Goal: Task Accomplishment & Management: Complete application form

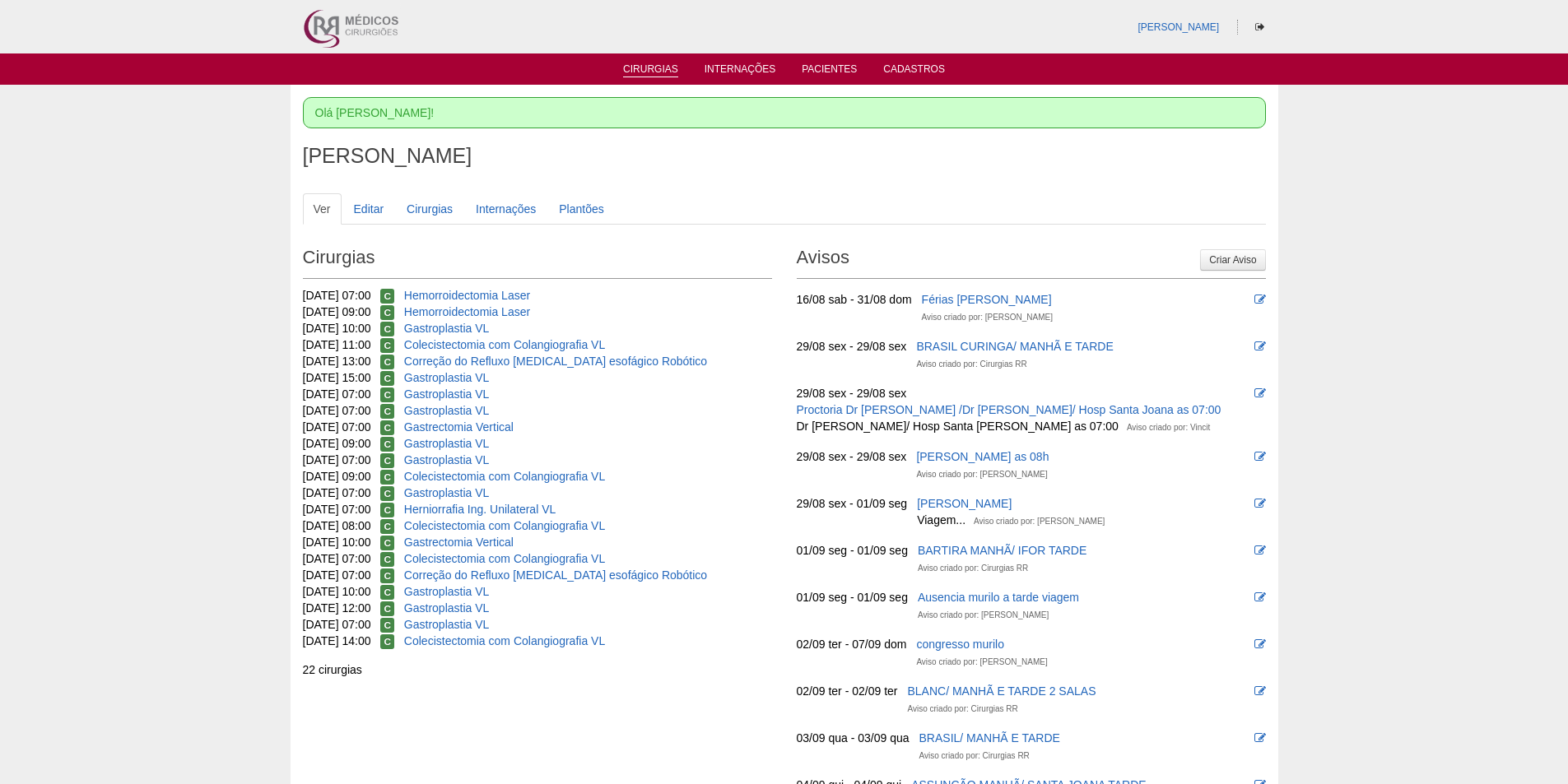
click at [652, 66] on link "Cirurgias" at bounding box center [650, 70] width 55 height 14
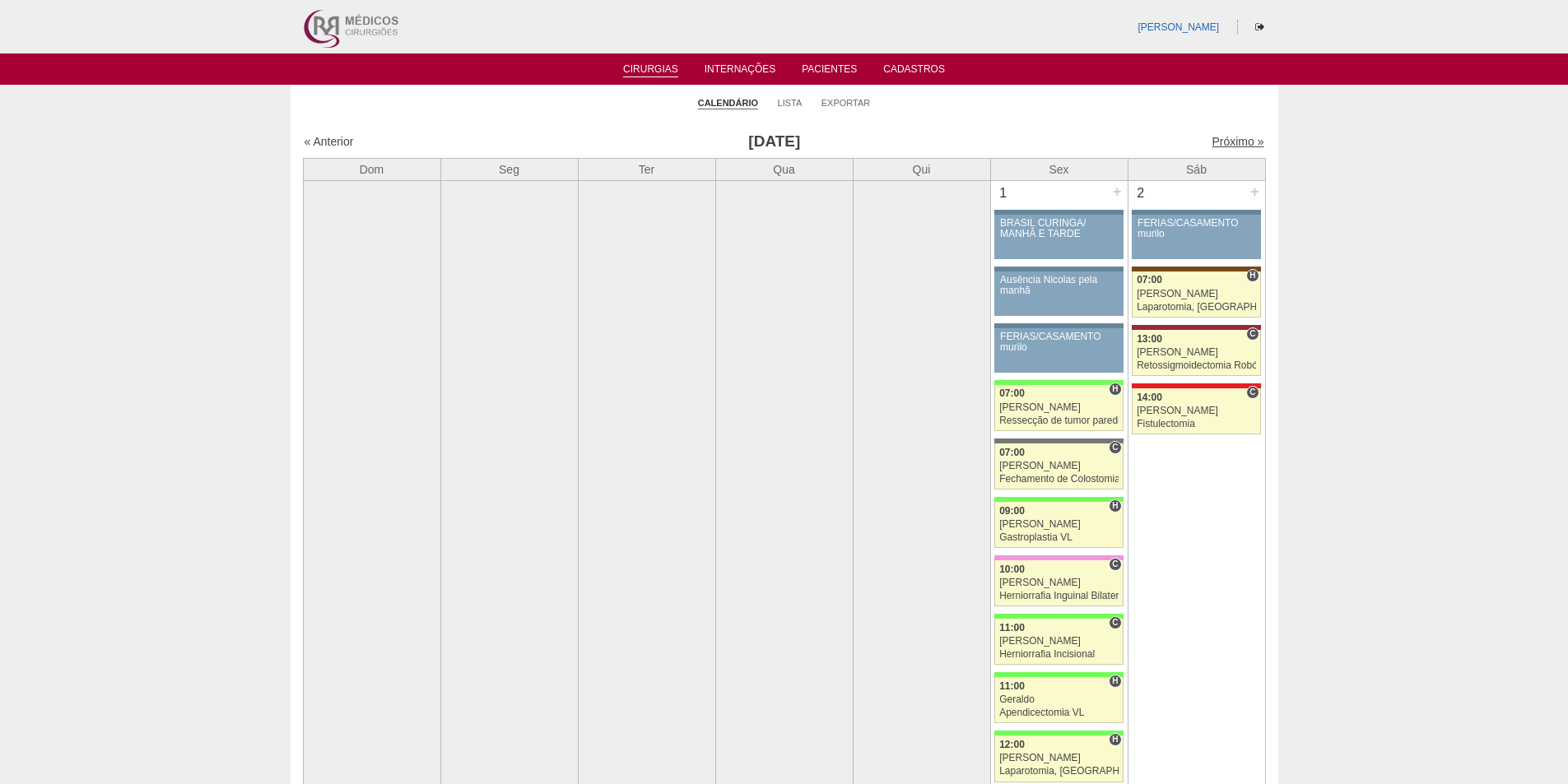
click at [1212, 135] on link "Próximo »" at bounding box center [1237, 141] width 52 height 13
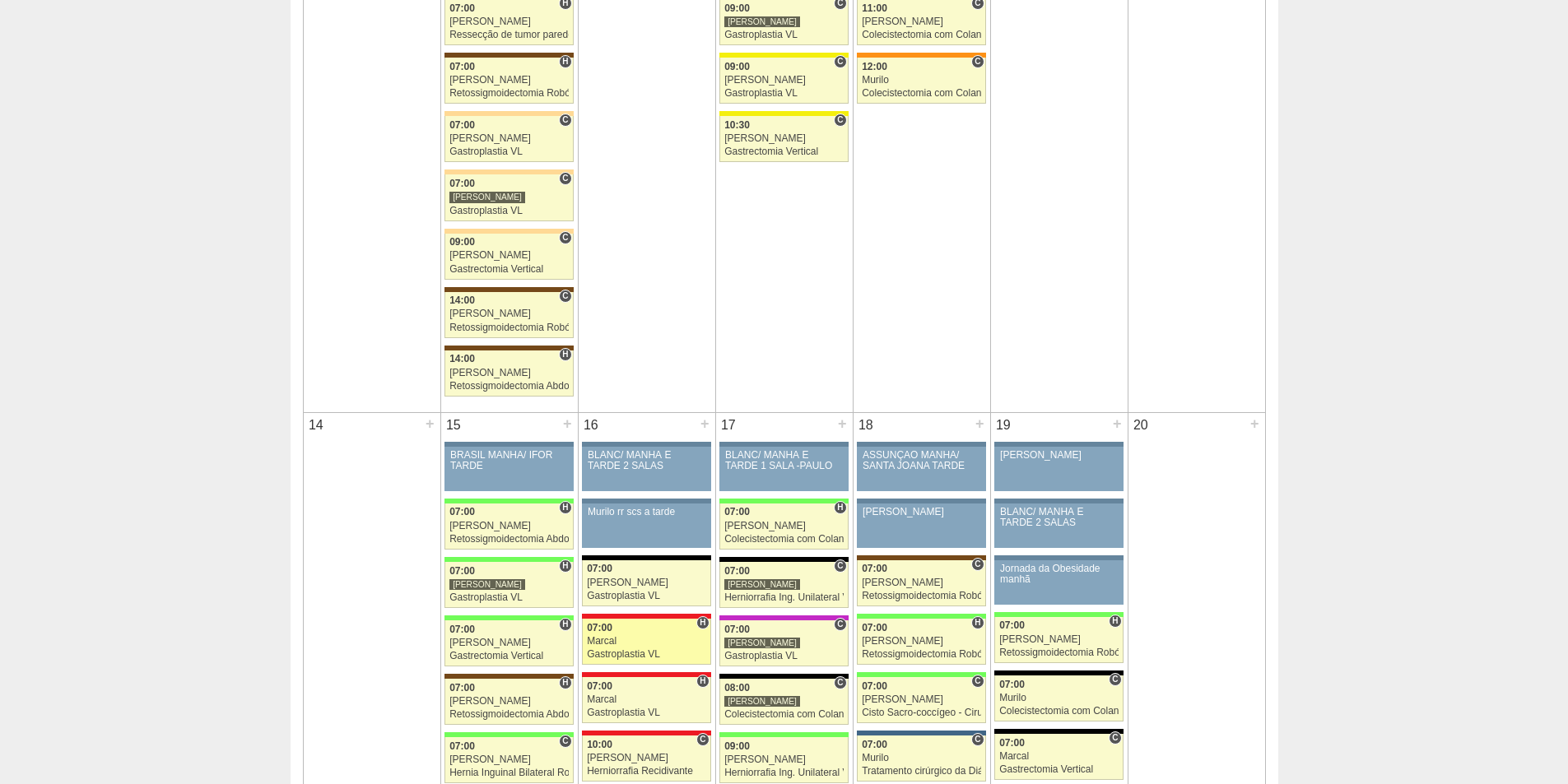
scroll to position [1563, 0]
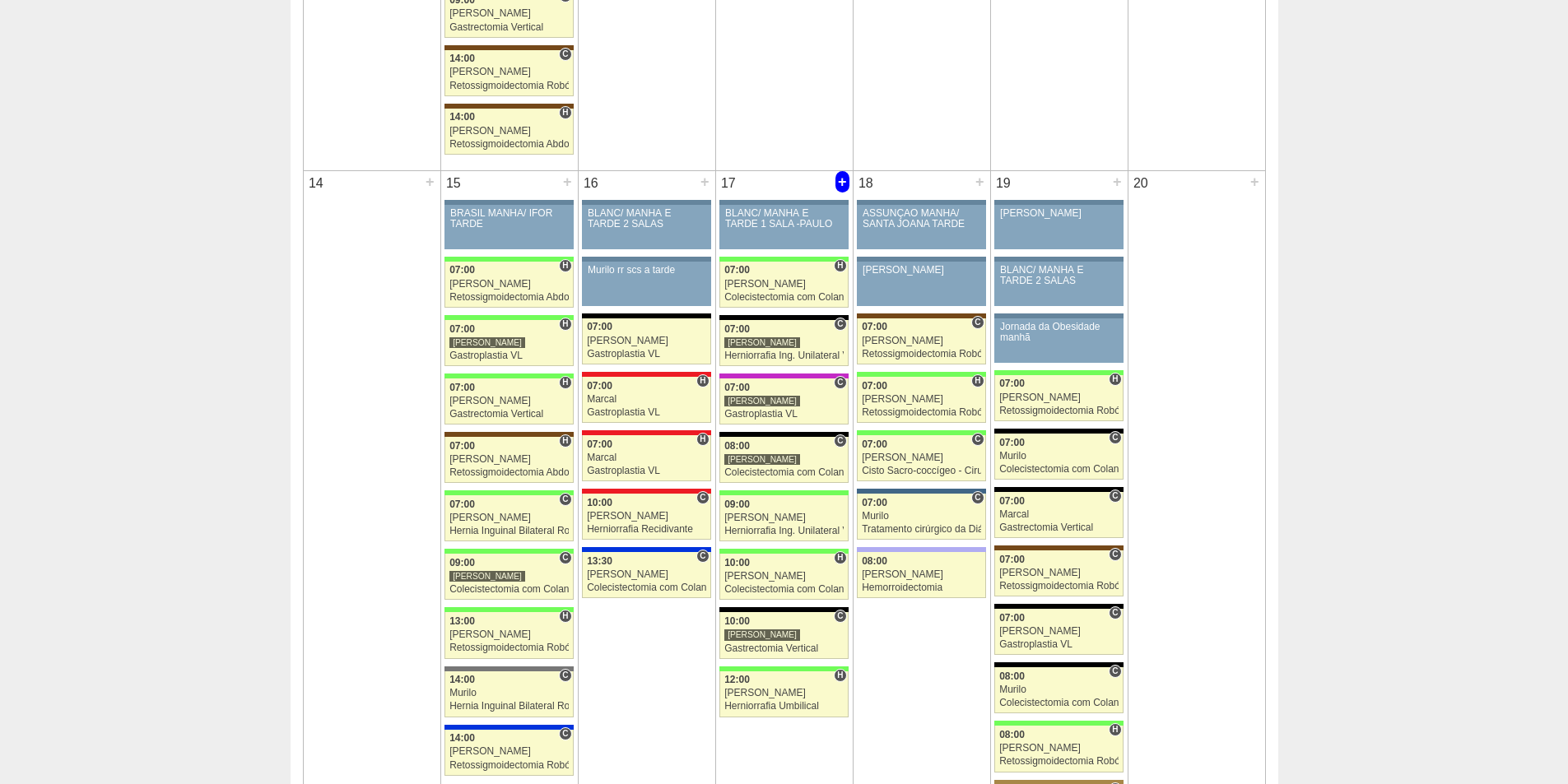
click at [846, 183] on div "+" at bounding box center [842, 182] width 14 height 21
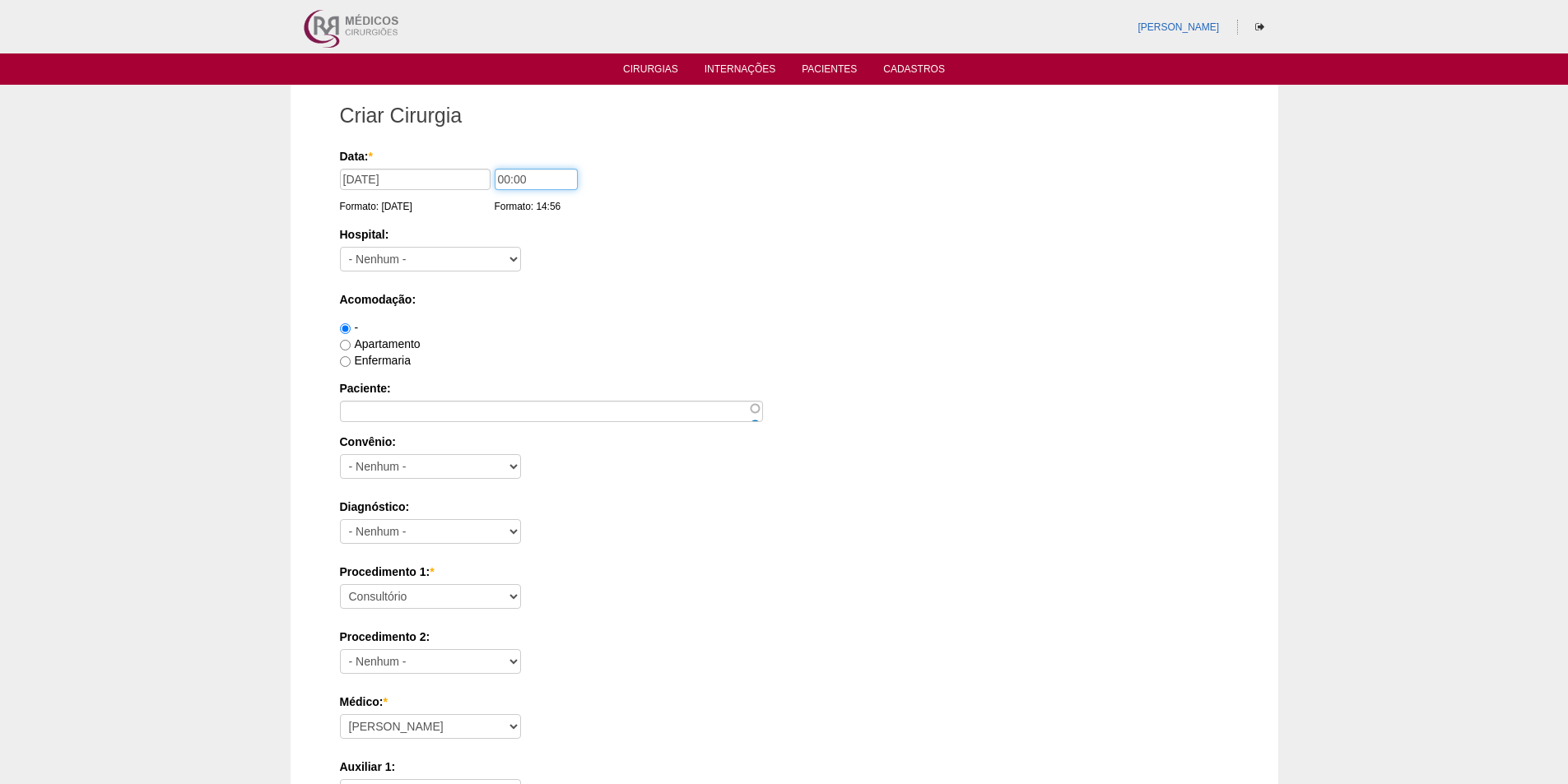
click at [500, 181] on input "00:00" at bounding box center [536, 180] width 83 height 21
type input "10:00"
click at [445, 259] on select "- Nenhum - 9 de Julho Albert Einstein Alvorada América Assunção Bartira Benefic…" at bounding box center [430, 259] width 181 height 24
select select "67"
click at [340, 247] on select "- Nenhum - 9 de Julho Albert Einstein Alvorada América Assunção Bartira Benefic…" at bounding box center [430, 259] width 181 height 24
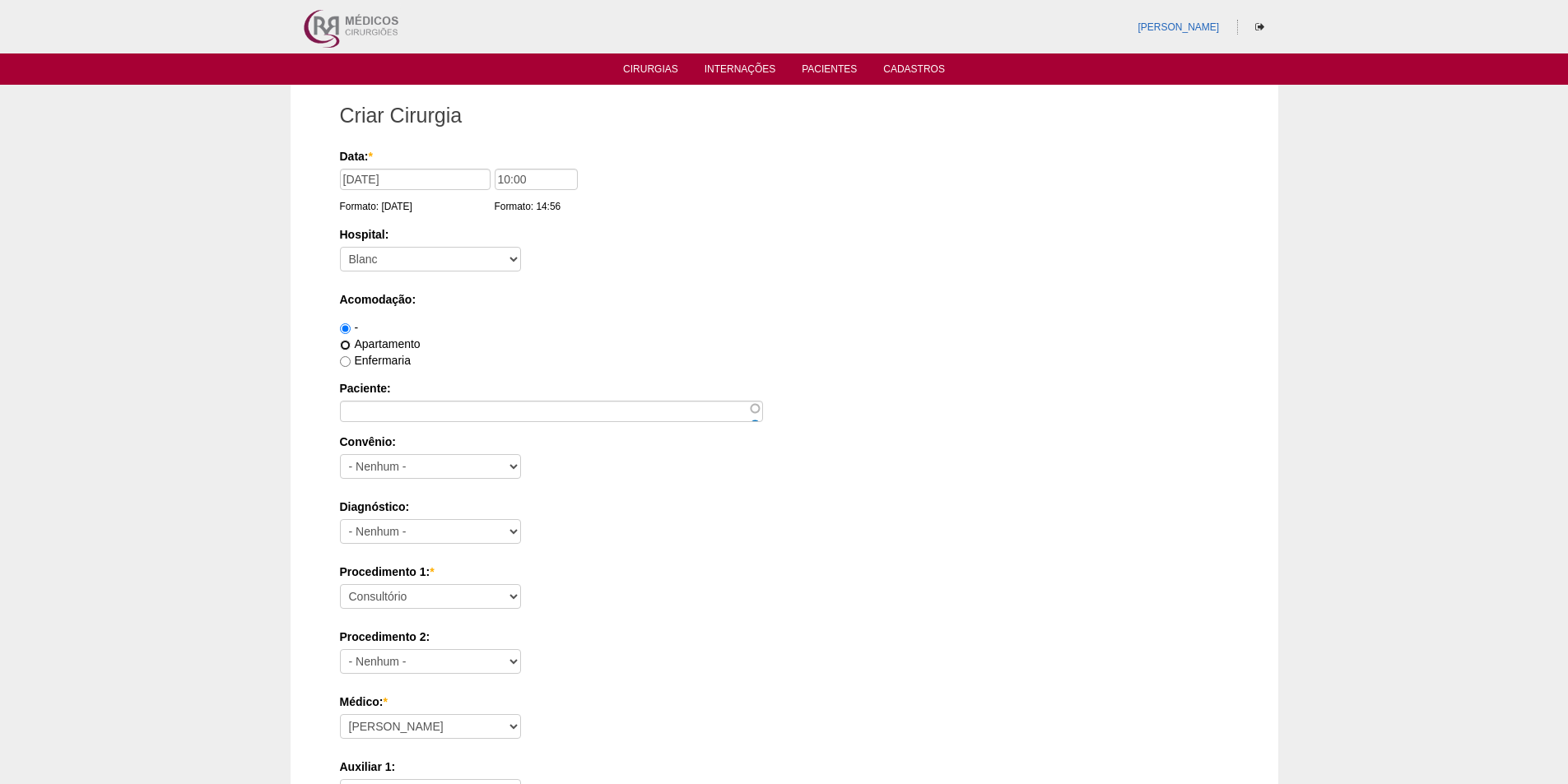
click at [343, 348] on input "Apartamento" at bounding box center [345, 345] width 11 height 11
radio input "true"
click at [359, 413] on input "Paciente:" at bounding box center [551, 411] width 423 height 21
paste input "Anderson Cleiton Galardi"
type input "Anderson Cleiton Galardi"
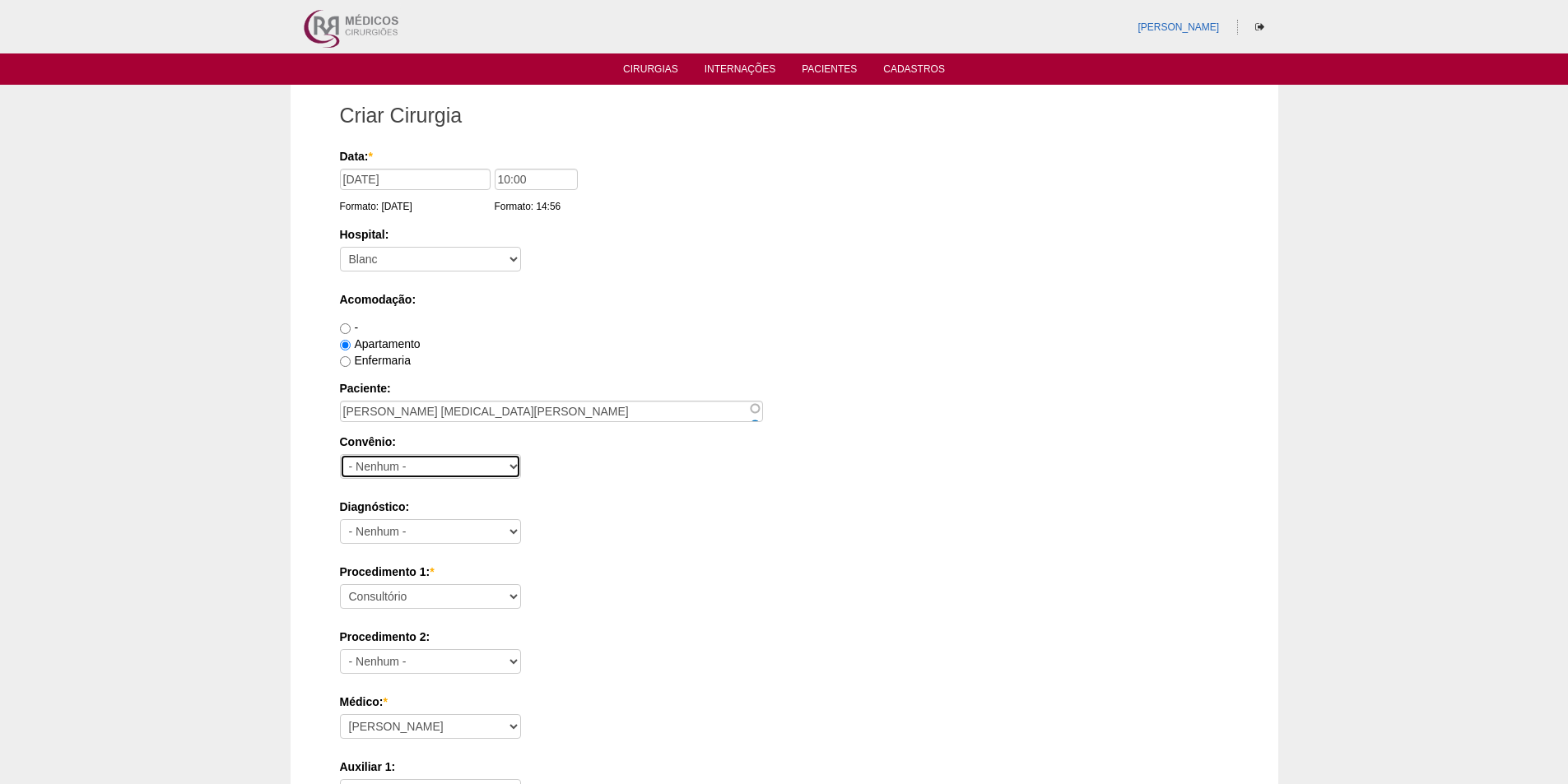
click at [377, 468] on select "- Nenhum - Abet Afresp Allianz Amil Blue Life Caasp Cabesp Caixa de Pensões Car…" at bounding box center [430, 466] width 181 height 24
select select "8907"
click at [340, 454] on select "- Nenhum - Abet Afresp Allianz Amil Blue Life Caasp Cabesp Caixa de Pensões Car…" at bounding box center [430, 466] width 181 height 24
click at [425, 533] on select "- Nenhum - Abdome Agudo Abscesso Hepático Abscesso Perianal Abscesso Peritoneal…" at bounding box center [430, 531] width 181 height 24
select select "3704"
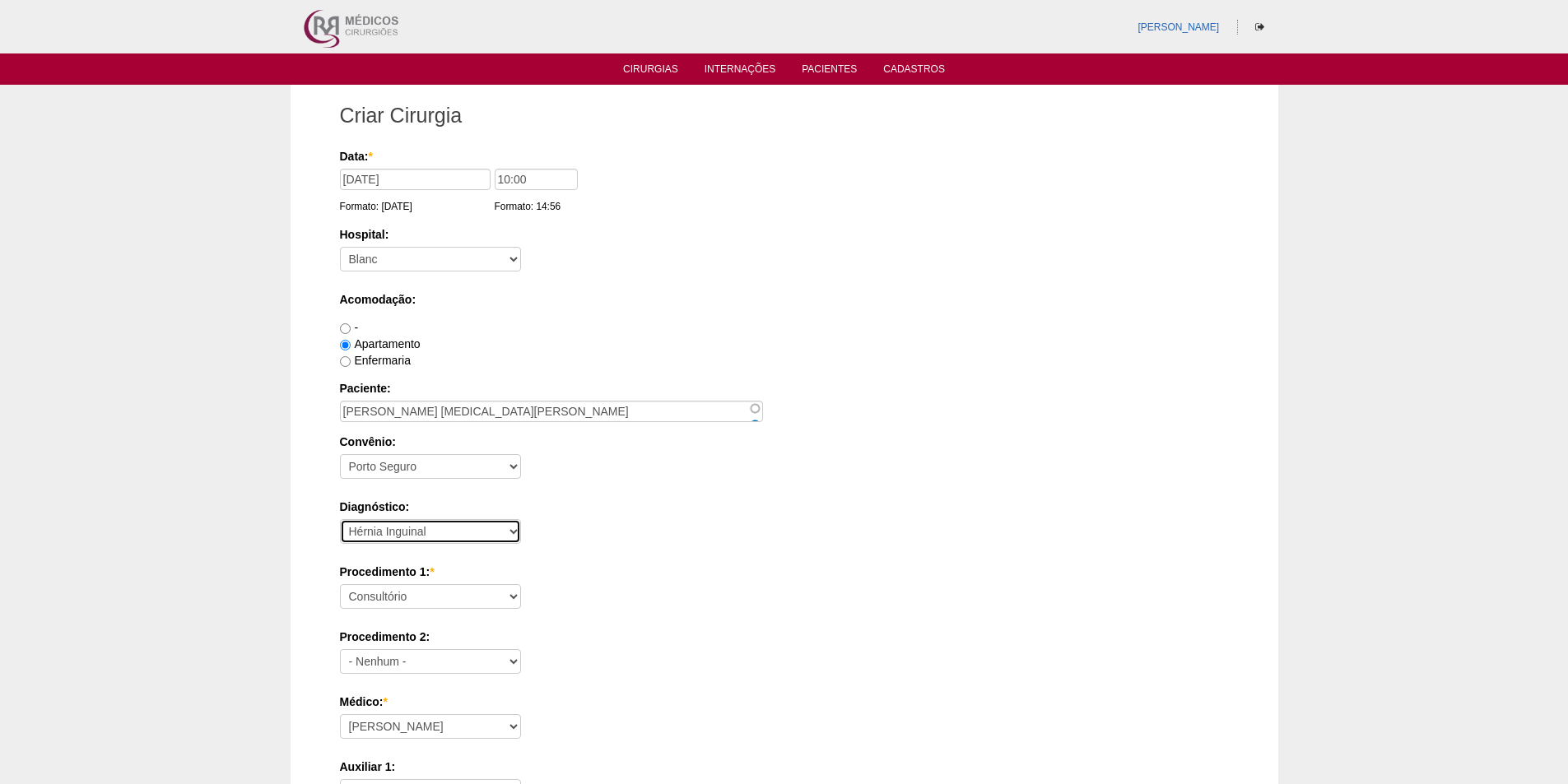
click at [340, 519] on select "- Nenhum - Abdome Agudo Abscesso Hepático Abscesso Perianal Abscesso Peritoneal…" at bounding box center [430, 531] width 181 height 24
click at [412, 599] on select "Consultório Abscesso Hepático - Drenagem Abscesso perianal Amputação Abdômino P…" at bounding box center [430, 596] width 181 height 24
select select "4911"
click at [340, 584] on select "Consultório Abscesso Hepático - Drenagem Abscesso perianal Amputação Abdômino P…" at bounding box center [430, 596] width 181 height 24
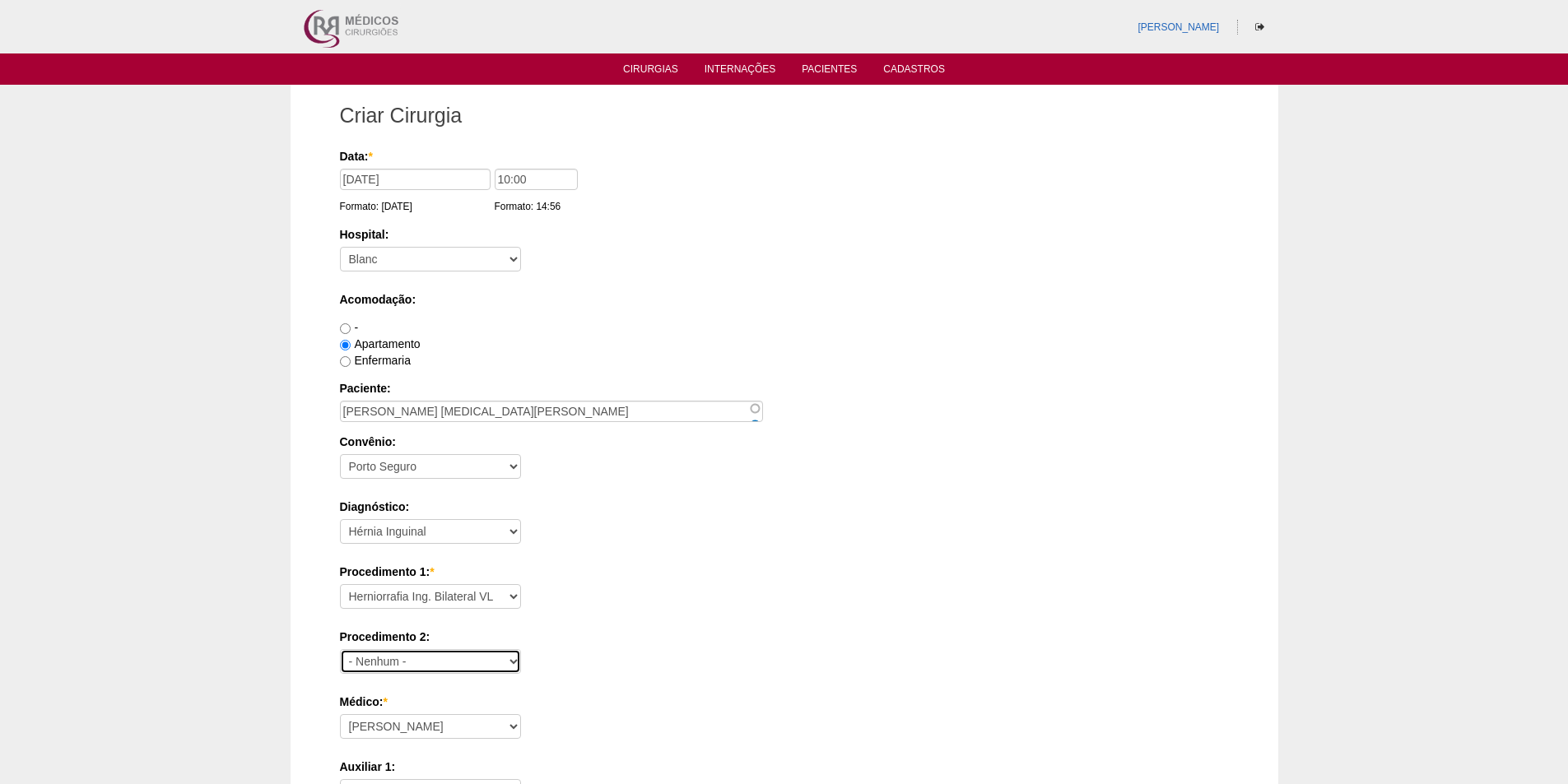
click at [401, 668] on select "- Nenhum - Consultório Abscesso Hepático - Drenagem Abscesso perianal Amputação…" at bounding box center [430, 661] width 181 height 24
select select "3740"
click at [340, 649] on select "- Nenhum - Consultório Abscesso Hepático - Drenagem Abscesso perianal Amputação…" at bounding box center [430, 661] width 181 height 24
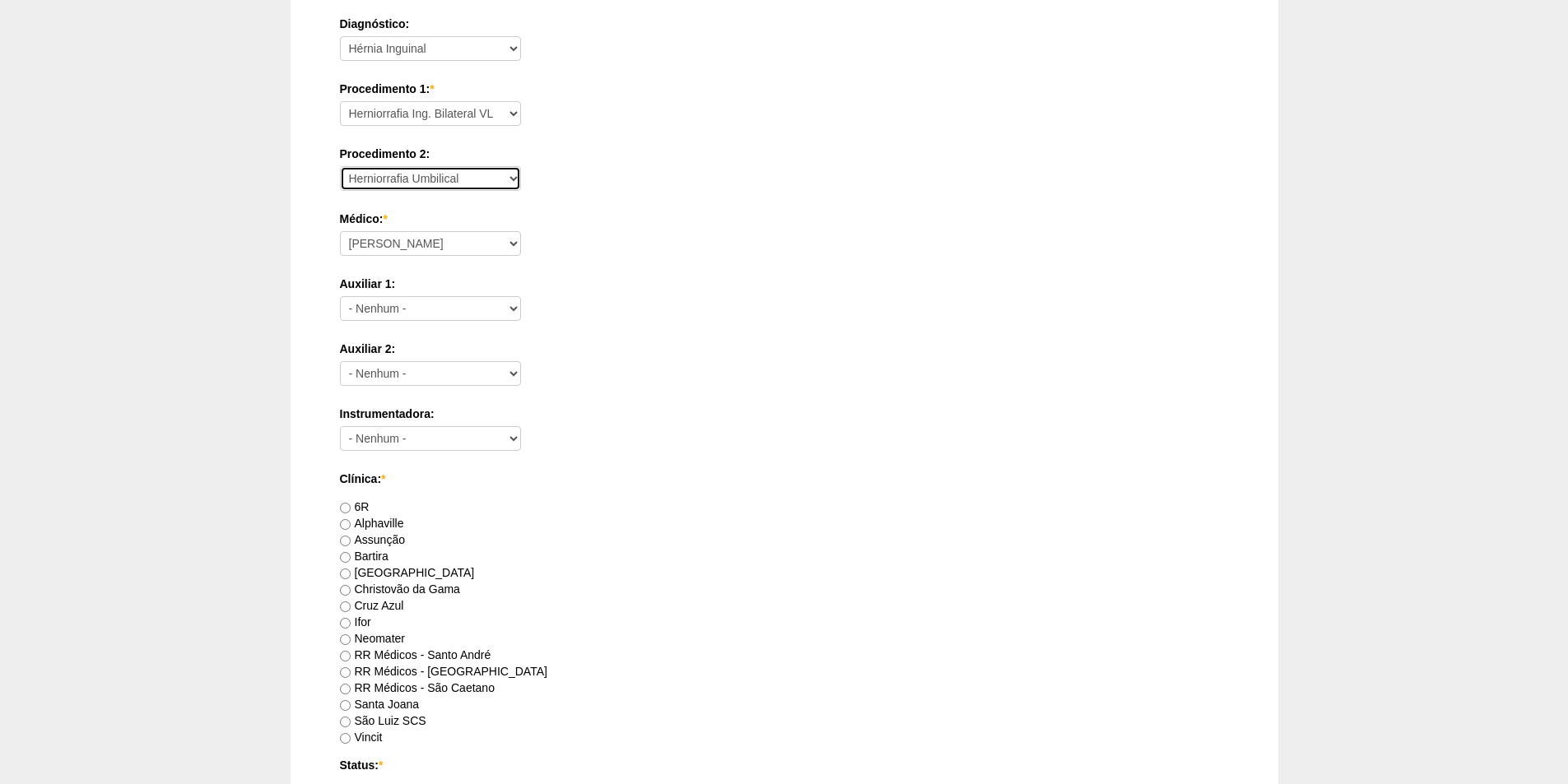
scroll to position [658, 0]
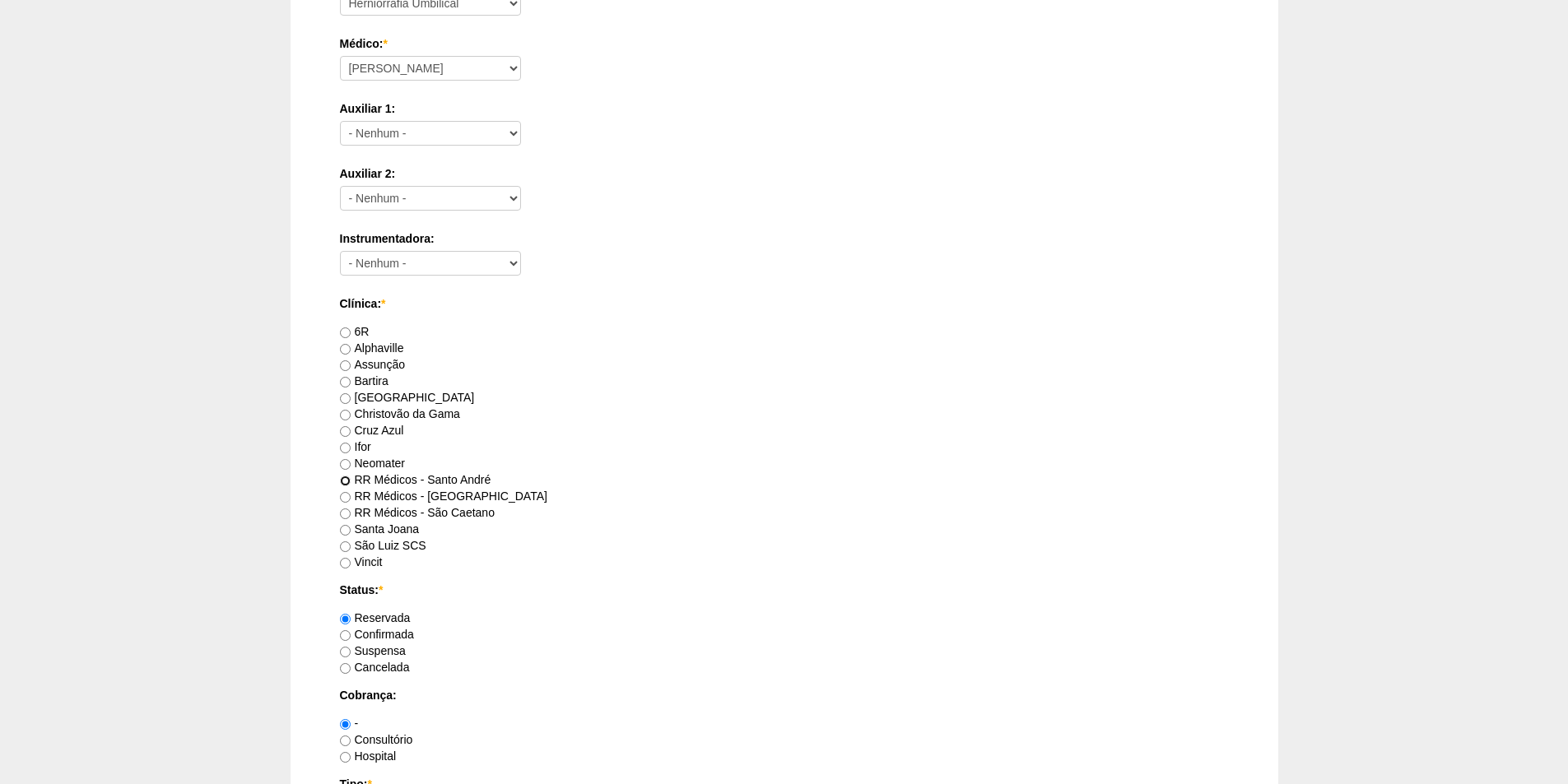
click at [347, 478] on input "RR Médicos - Santo André" at bounding box center [345, 480] width 11 height 11
radio input "true"
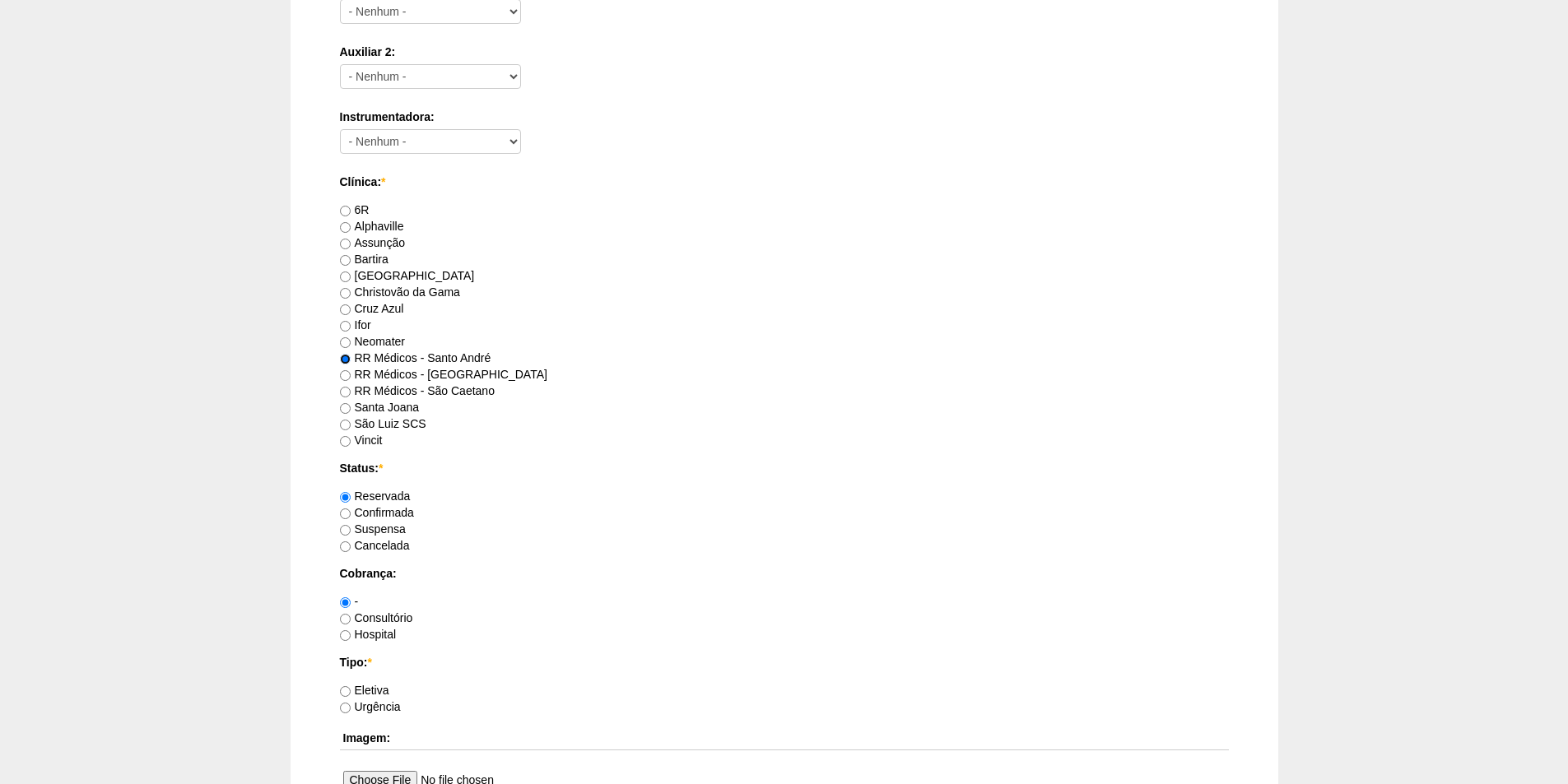
scroll to position [823, 0]
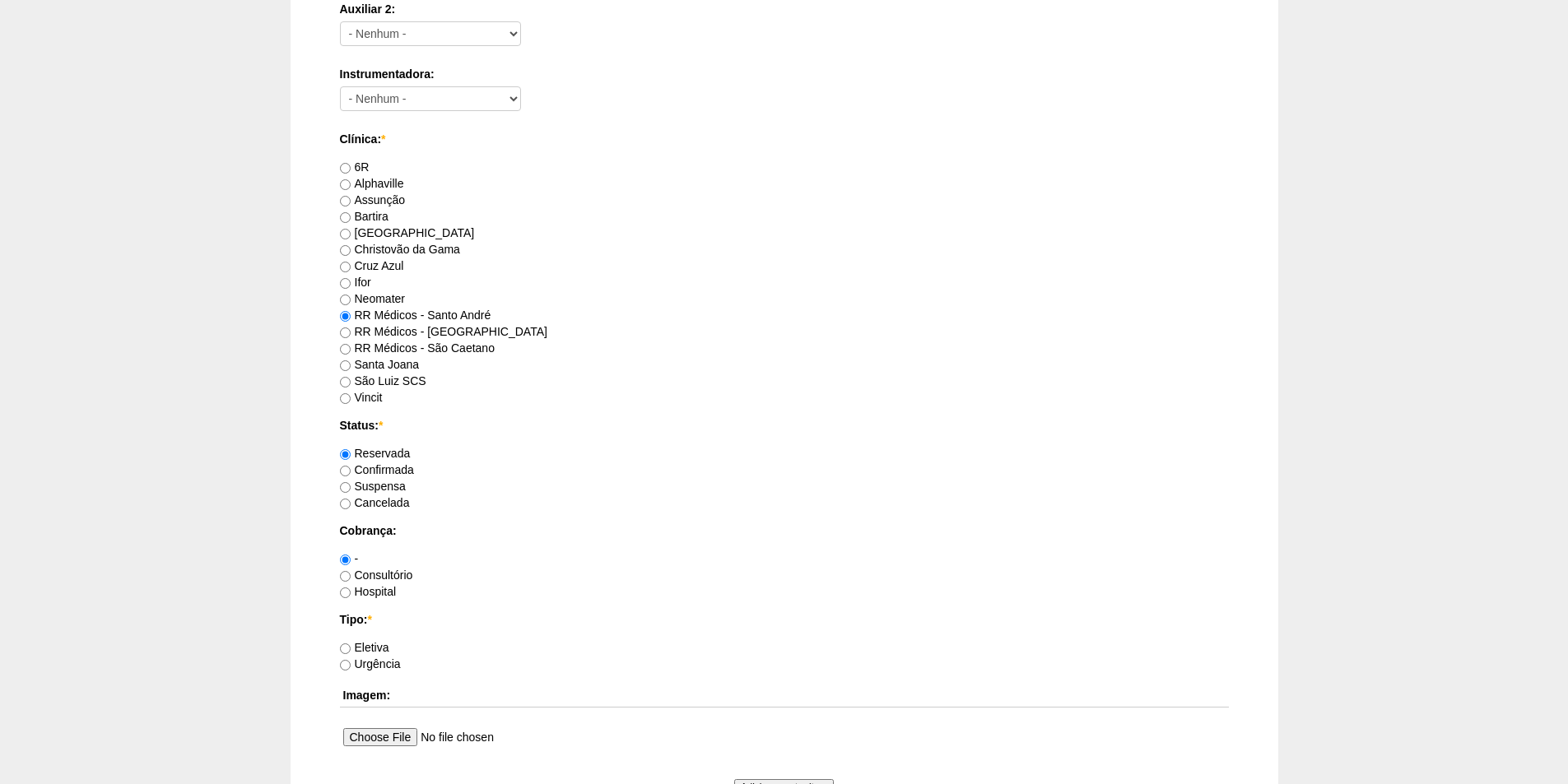
click at [346, 569] on label "Consultório" at bounding box center [376, 574] width 73 height 13
click at [346, 571] on input "Consultório" at bounding box center [345, 576] width 11 height 11
radio input "true"
drag, startPoint x: 348, startPoint y: 647, endPoint x: 500, endPoint y: 592, distance: 161.6
click at [349, 645] on input "Eletiva" at bounding box center [345, 648] width 11 height 11
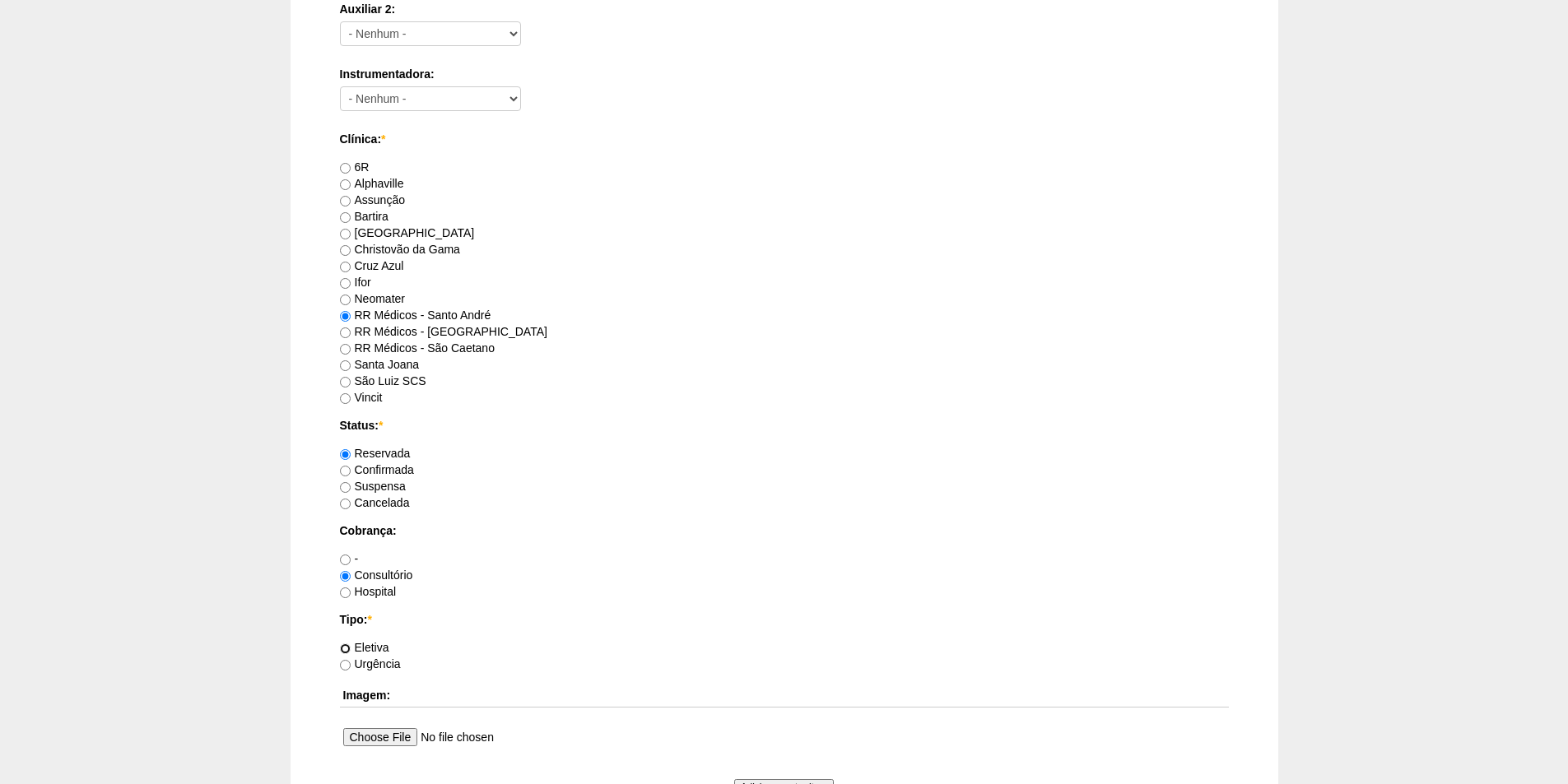
radio input "true"
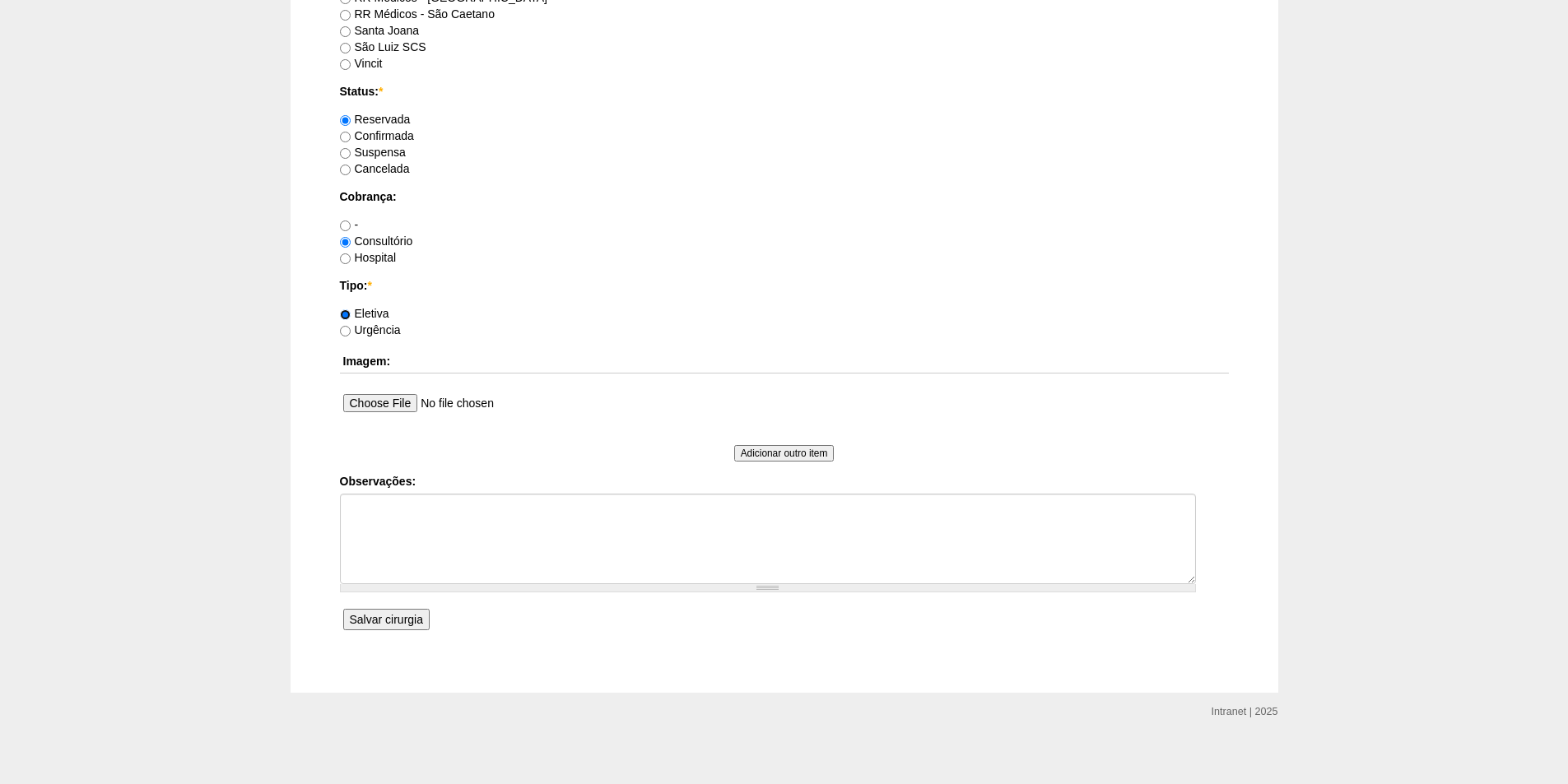
scroll to position [1165, 0]
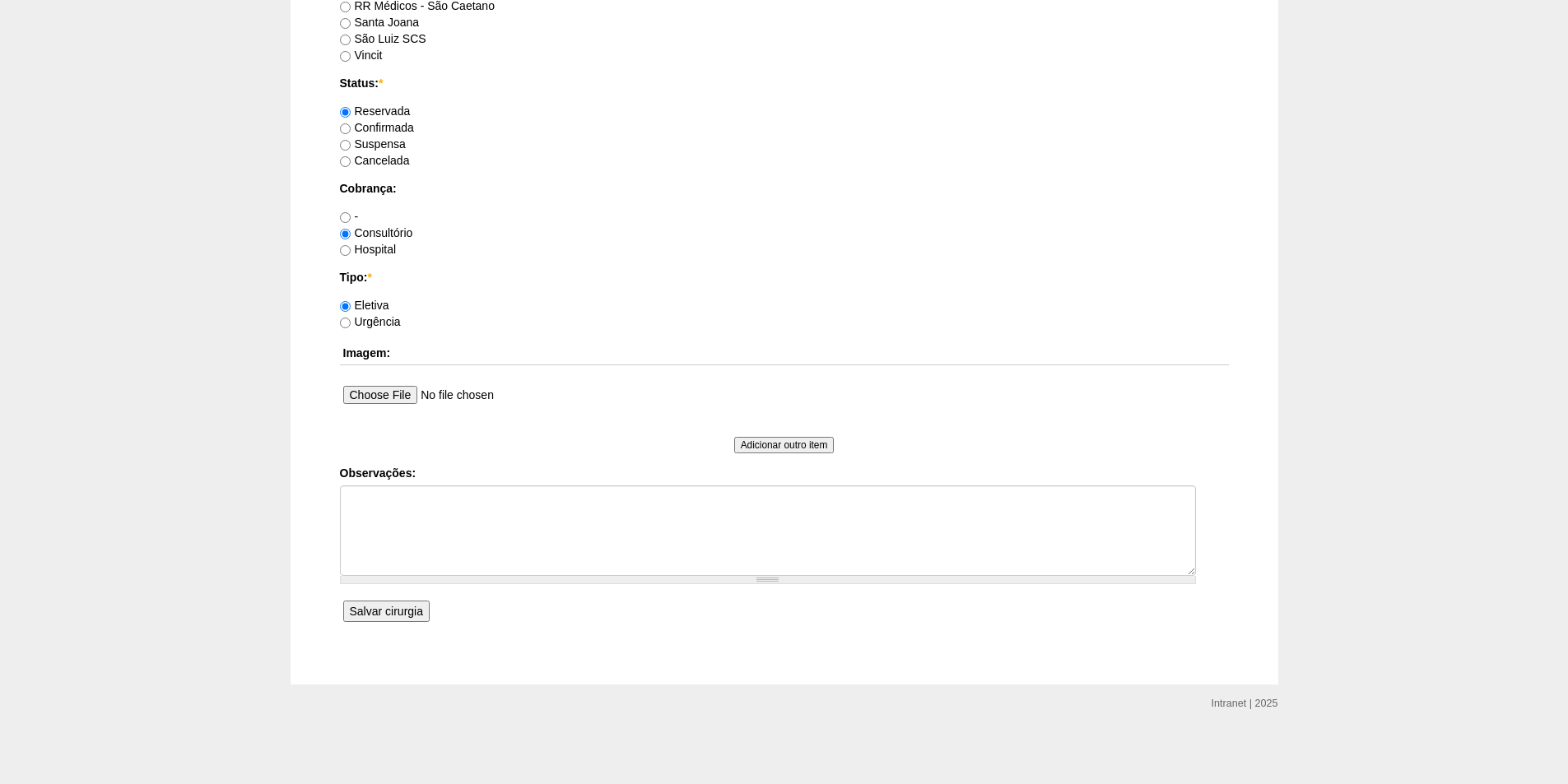
click at [382, 609] on input "Salvar cirurgia" at bounding box center [386, 611] width 86 height 21
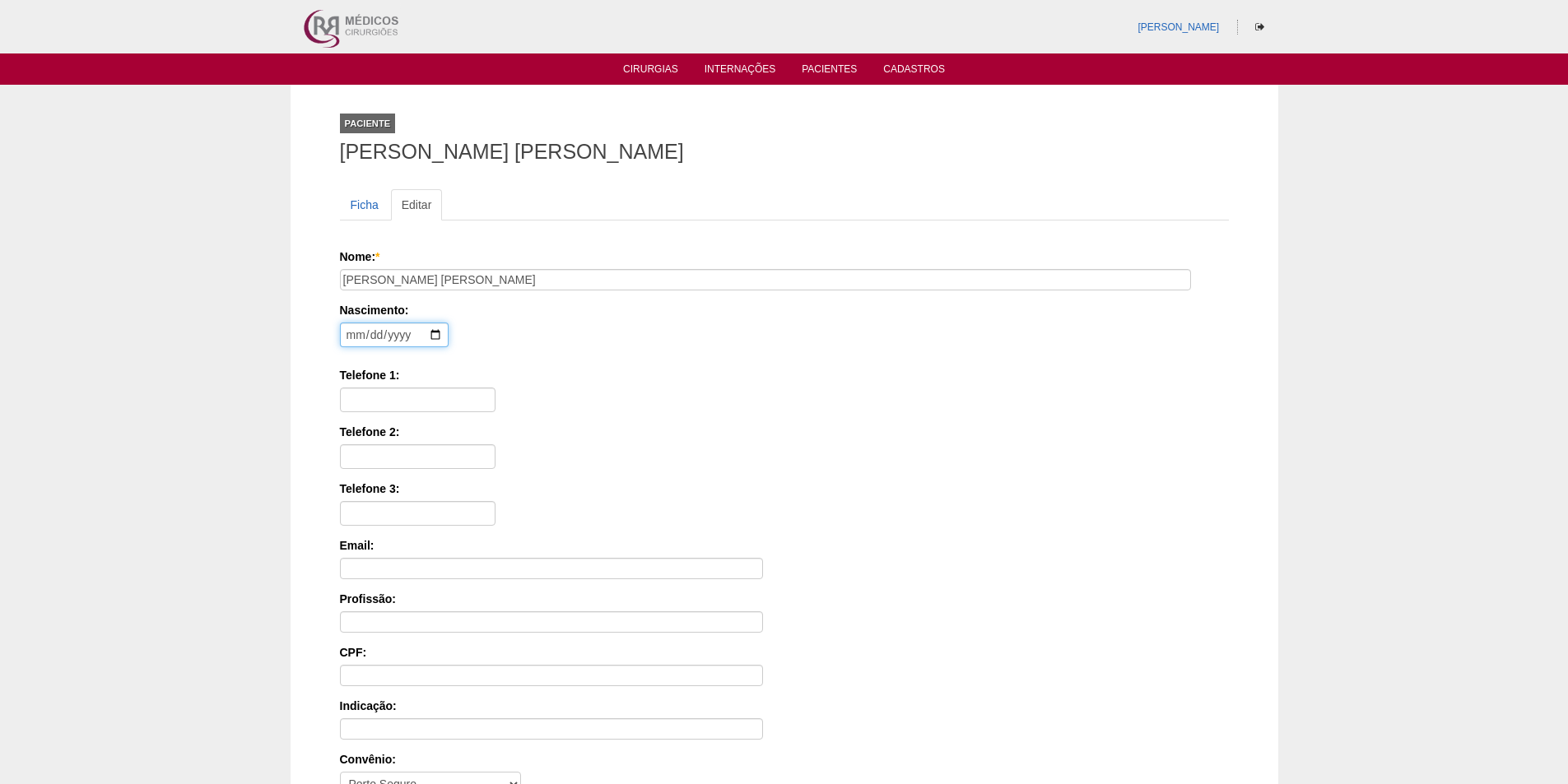
drag, startPoint x: 349, startPoint y: 338, endPoint x: 346, endPoint y: 329, distance: 9.5
click at [349, 337] on input "date" at bounding box center [393, 334] width 108 height 24
type input "[DATE]"
click at [377, 405] on input "Telefone 1:" at bounding box center [417, 399] width 155 height 24
paste input "97149-9894"
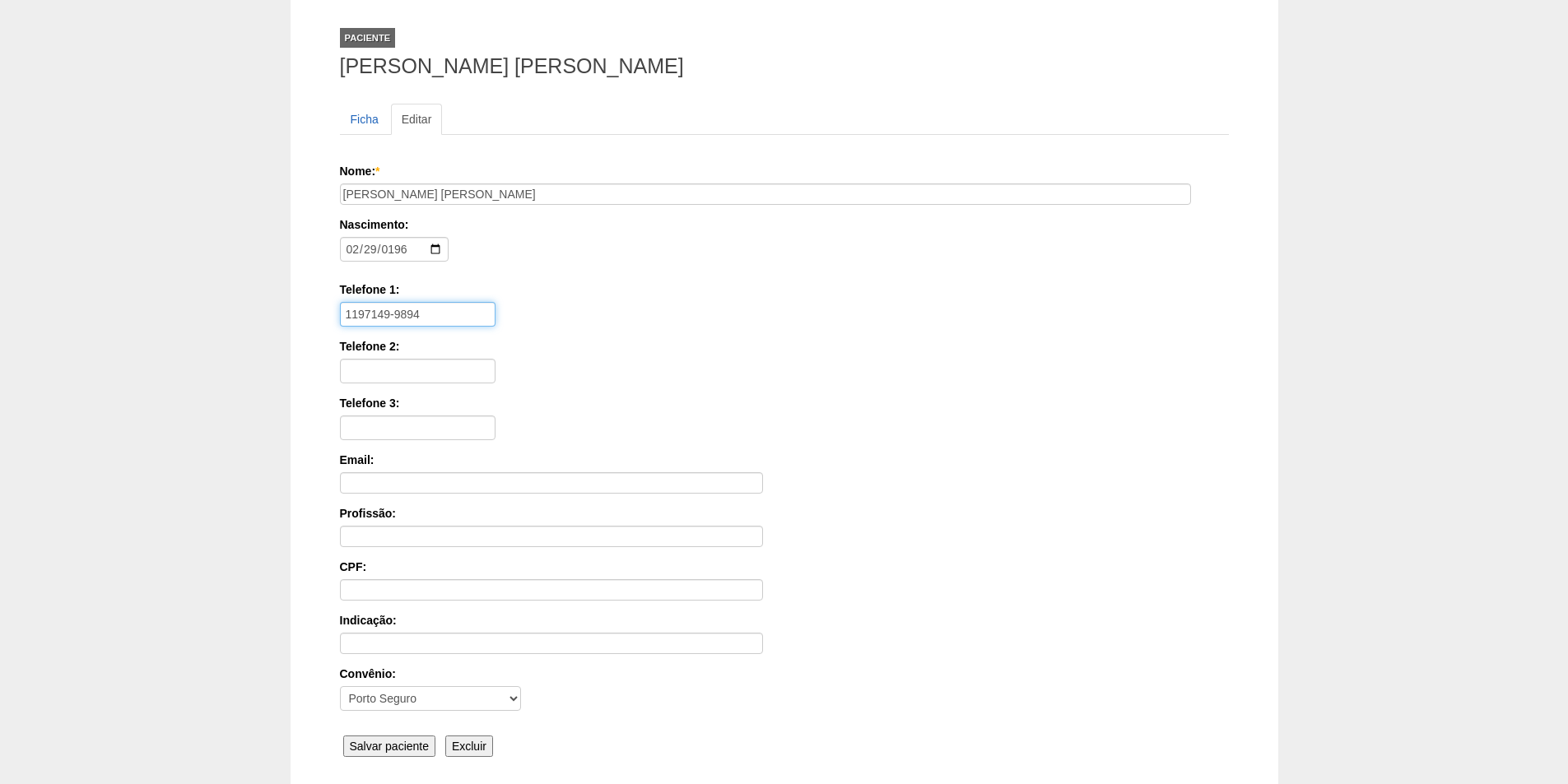
scroll to position [165, 0]
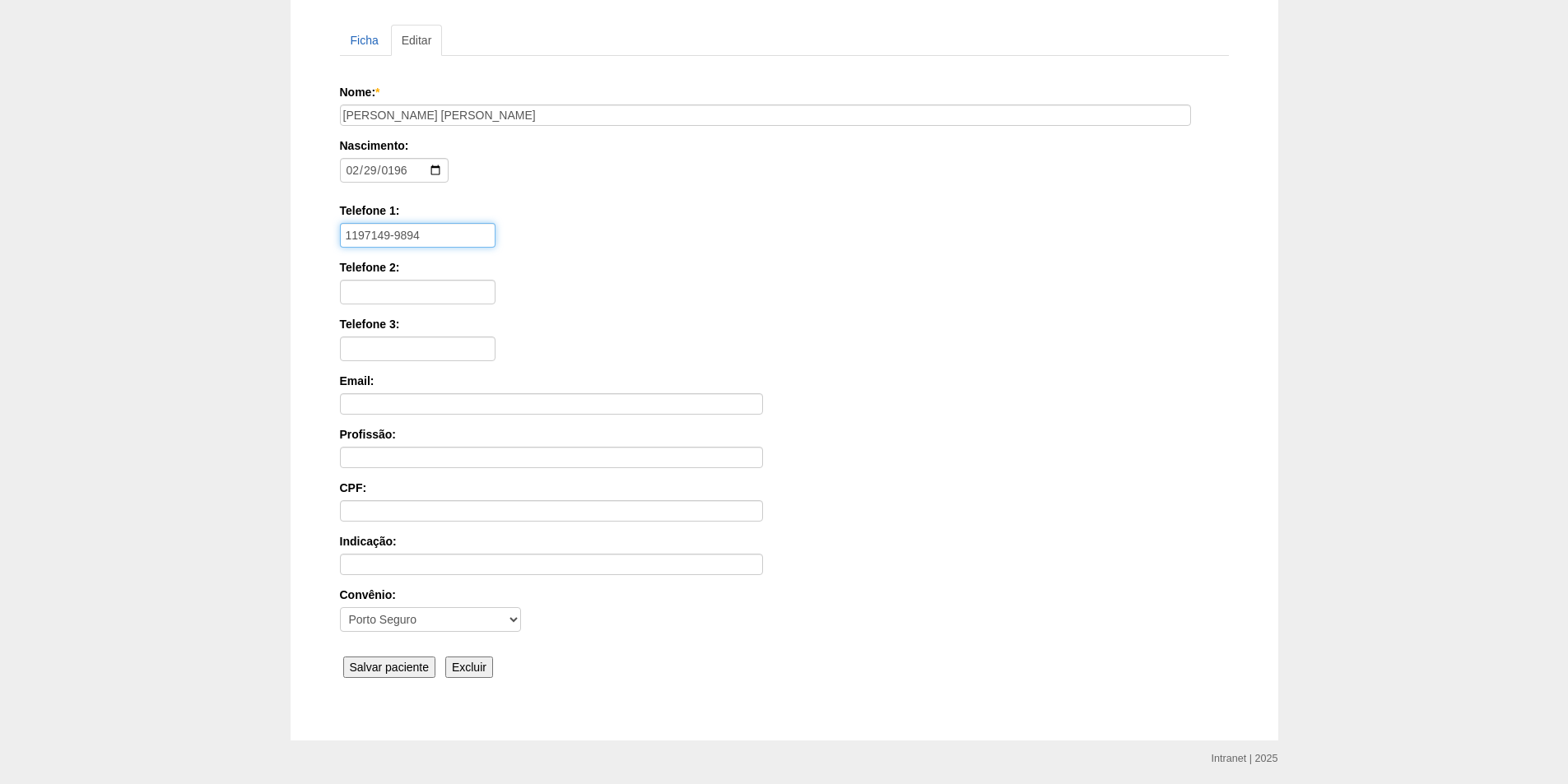
type input "1197149-9894"
click at [392, 662] on input "Salvar paciente" at bounding box center [389, 668] width 93 height 21
